Goal: Task Accomplishment & Management: Manage account settings

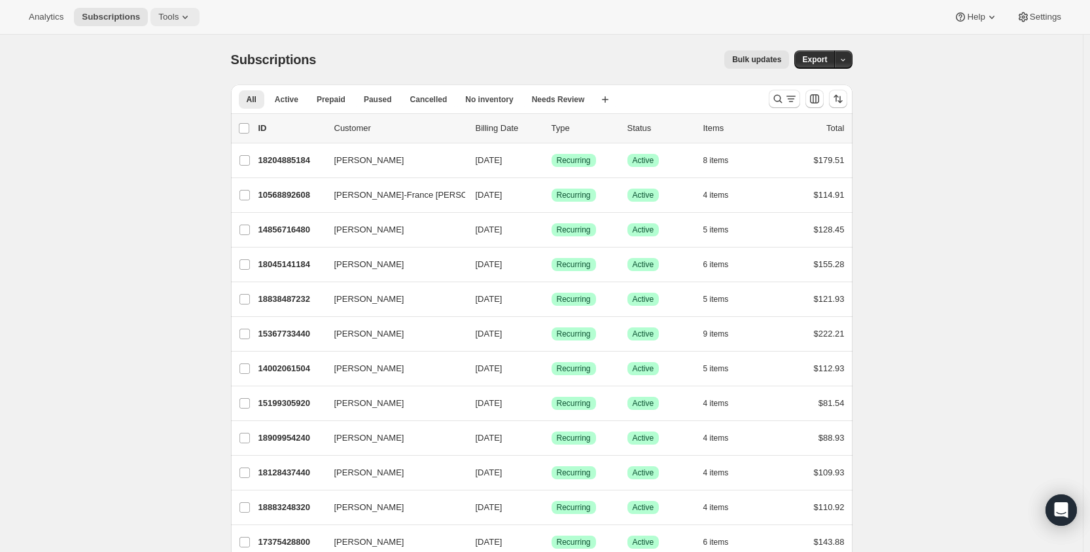
click at [181, 22] on icon at bounding box center [185, 16] width 13 height 13
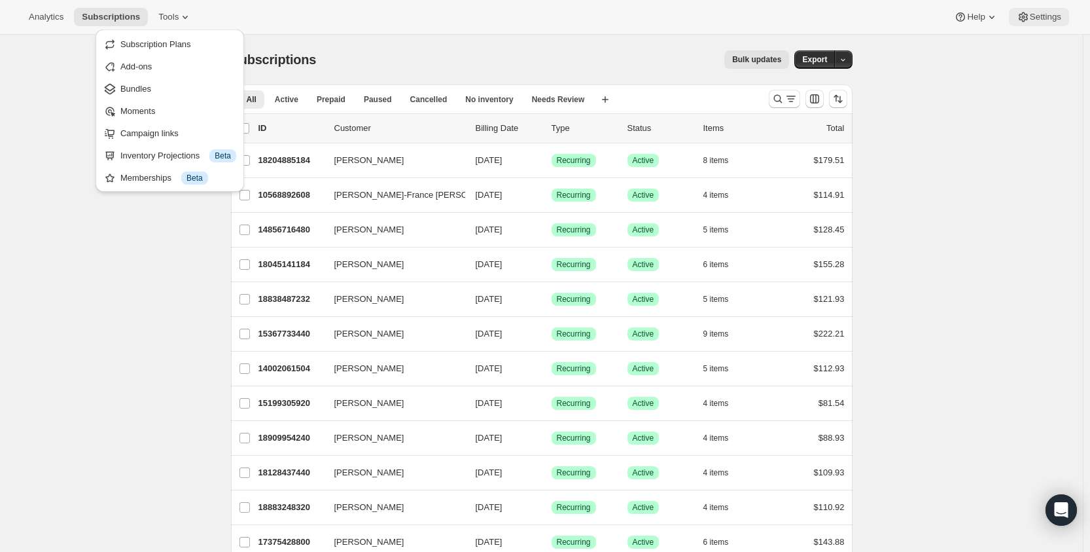
click at [1041, 20] on span "Settings" at bounding box center [1045, 17] width 31 height 10
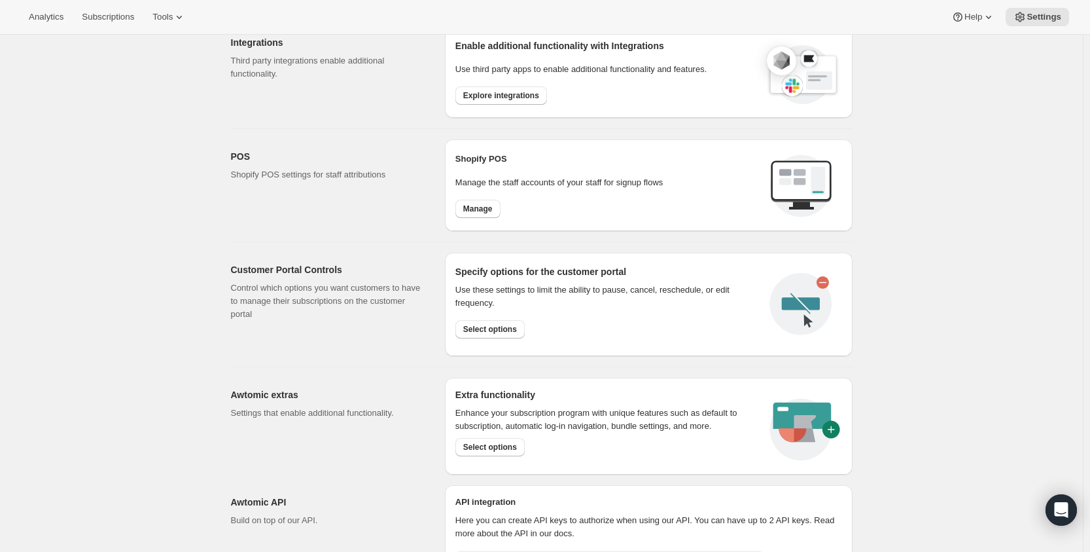
scroll to position [458, 0]
click at [509, 329] on span "Select options" at bounding box center [490, 328] width 54 height 10
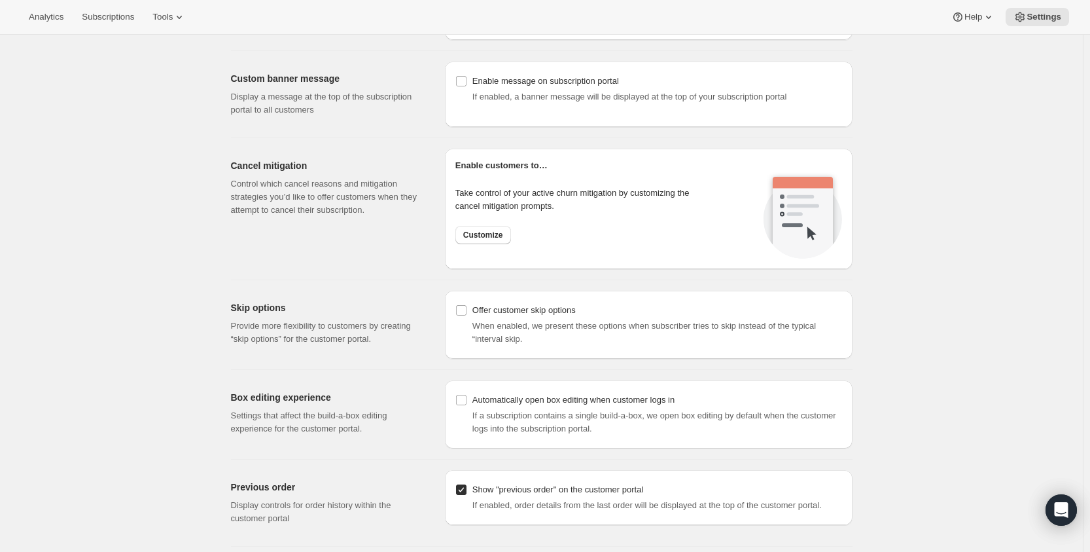
scroll to position [916, 0]
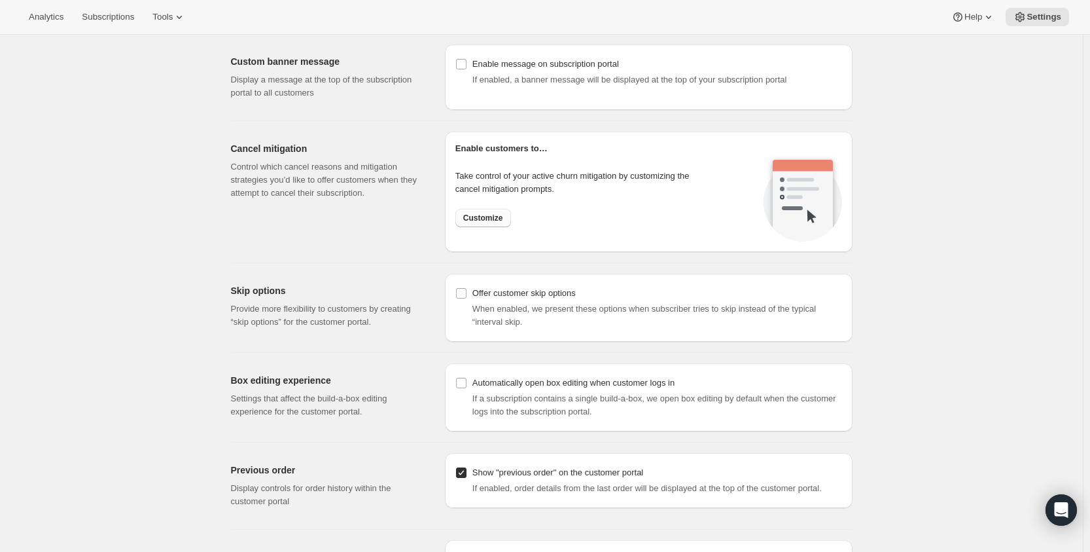
click at [491, 219] on span "Customize" at bounding box center [483, 218] width 40 height 10
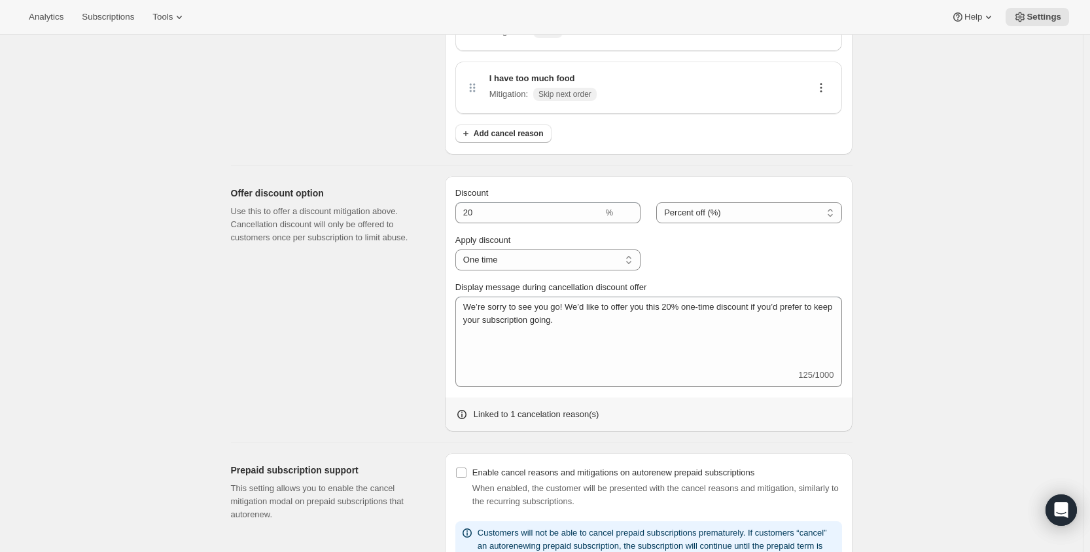
scroll to position [452, 0]
